Goal: Task Accomplishment & Management: Complete application form

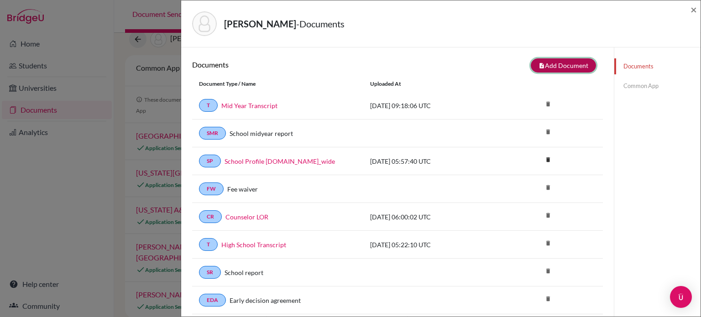
click at [553, 69] on button "note_add Add Document" at bounding box center [563, 65] width 65 height 14
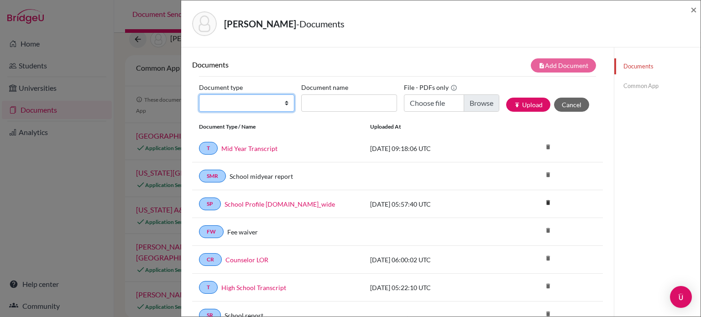
click at [283, 103] on select "Change explanation for Common App reports Counselor recommendation Internationa…" at bounding box center [246, 103] width 95 height 17
select select "2"
click at [199, 95] on select "Change explanation for Common App reports Counselor recommendation Internationa…" at bounding box center [246, 103] width 95 height 17
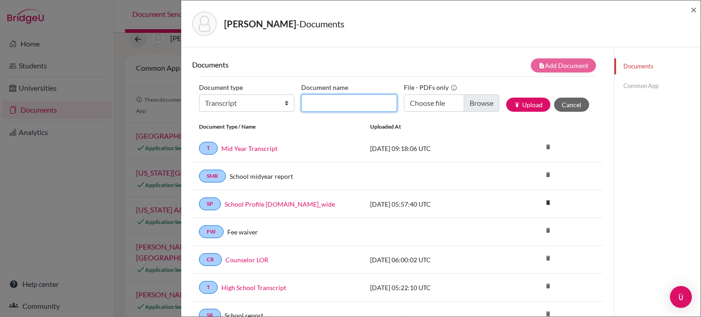
click at [330, 101] on input "Document name" at bounding box center [348, 103] width 95 height 17
type input "Final transcript"
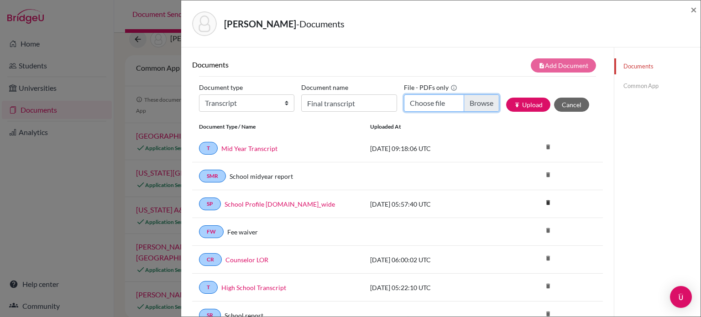
click at [459, 103] on input "Choose file" at bounding box center [451, 103] width 95 height 17
type input "C:\fakepath\Dalat_Final Transcript_2025_Parsley, [PERSON_NAME] [PERSON_NAME].pdf"
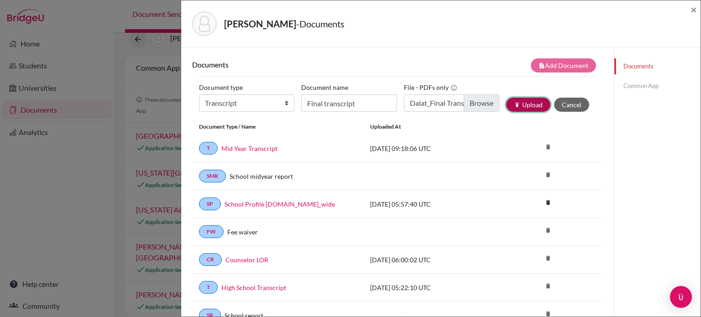
click at [519, 111] on button "publish Upload" at bounding box center [528, 105] width 44 height 14
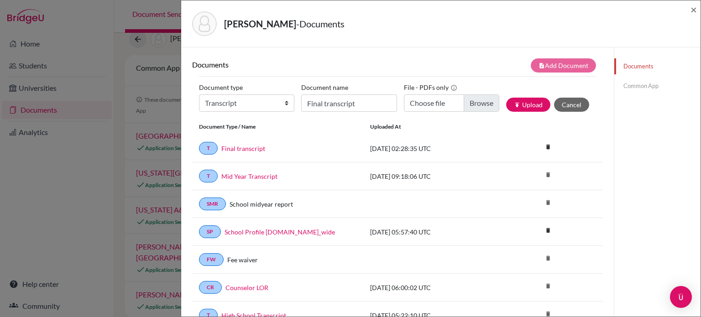
click at [628, 84] on link "Common App" at bounding box center [658, 86] width 86 height 16
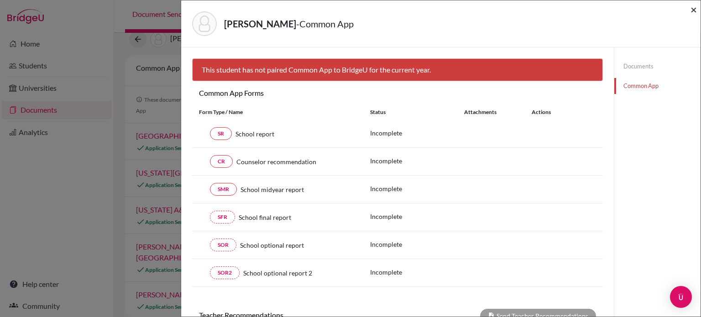
click at [695, 11] on span "×" at bounding box center [694, 9] width 6 height 13
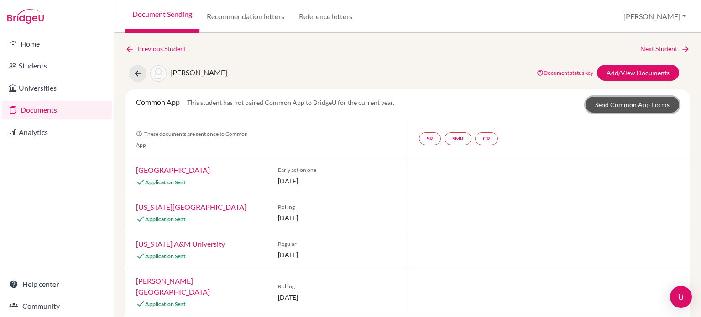
click at [607, 105] on link "Send Common App Forms" at bounding box center [633, 105] width 94 height 16
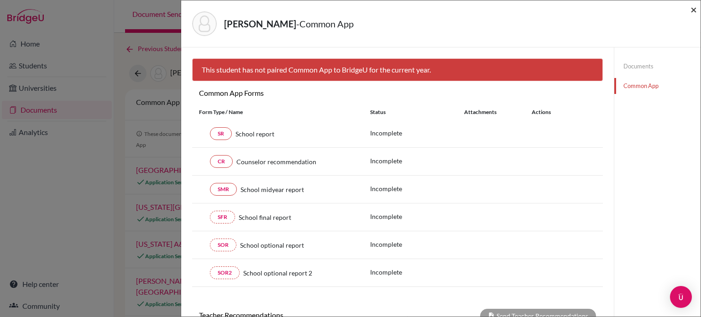
click at [694, 14] on span "×" at bounding box center [694, 9] width 6 height 13
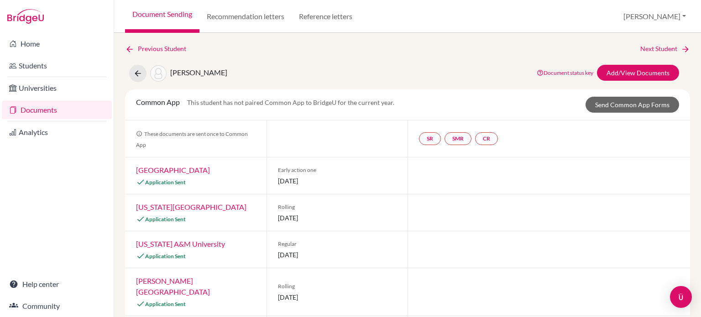
click at [175, 246] on link "[US_STATE] A&M University" at bounding box center [180, 244] width 89 height 9
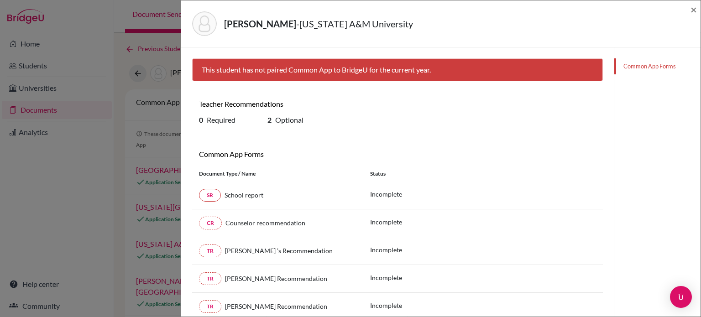
scroll to position [145, 0]
